Goal: Task Accomplishment & Management: Manage account settings

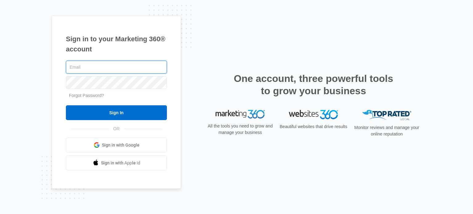
click at [128, 67] on input "text" at bounding box center [116, 67] width 101 height 13
type input "[EMAIL_ADDRESS][DOMAIN_NAME]"
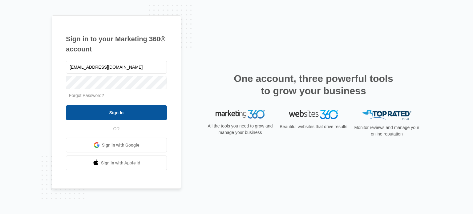
click at [98, 108] on input "Sign In" at bounding box center [116, 112] width 101 height 15
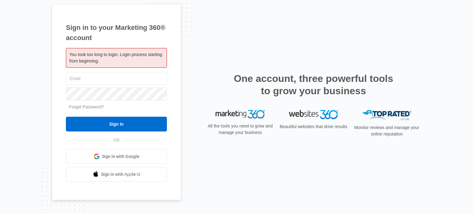
type input "[EMAIL_ADDRESS][DOMAIN_NAME]"
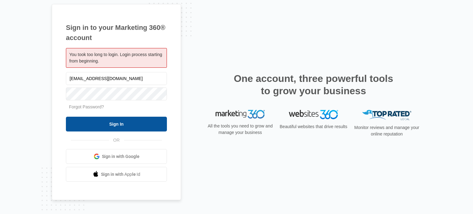
click at [138, 124] on input "Sign In" at bounding box center [116, 124] width 101 height 15
